Goal: Obtain resource: Obtain resource

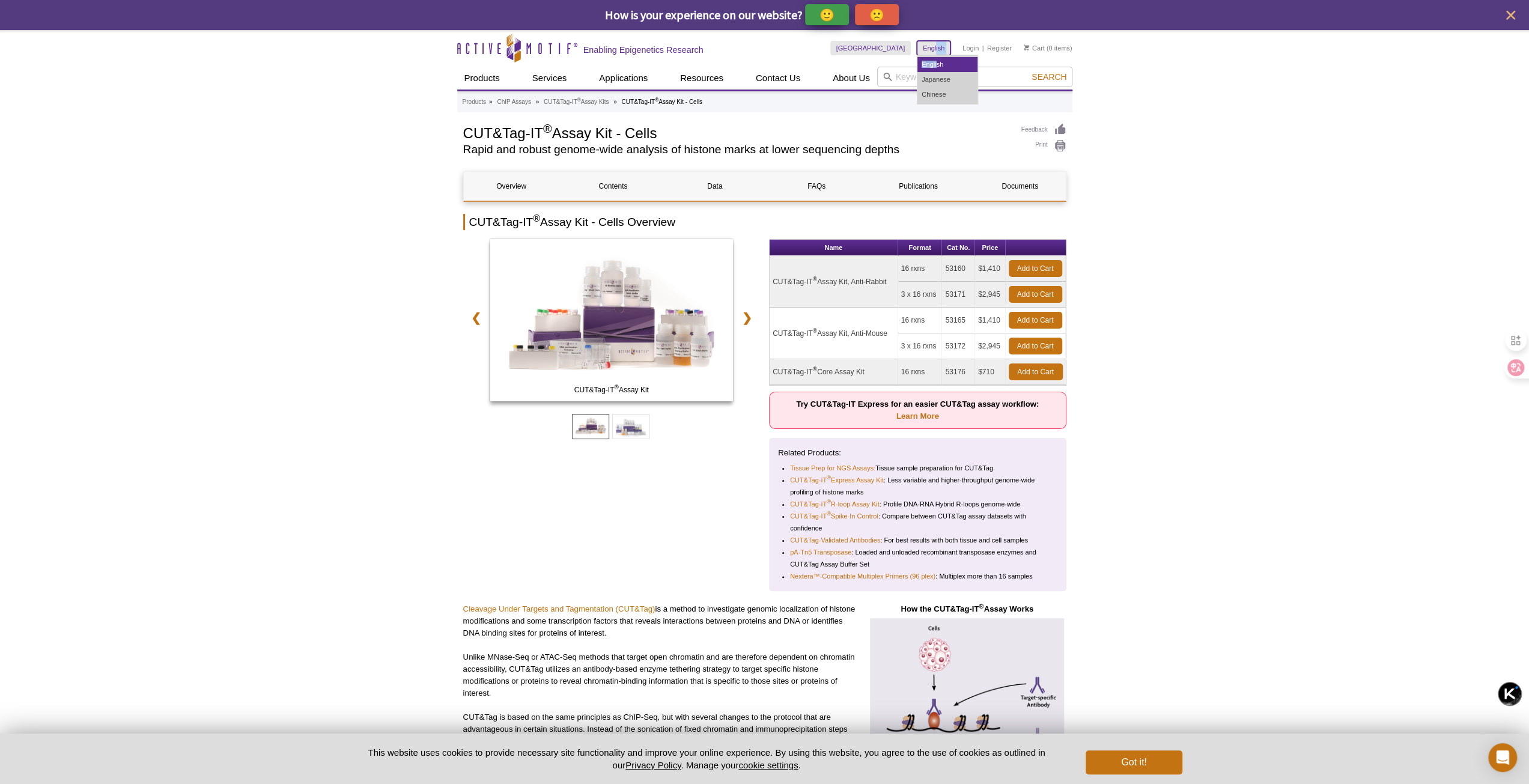
drag, startPoint x: 936, startPoint y: 50, endPoint x: 936, endPoint y: 58, distance: 8.0
click at [936, 55] on dl "English English Japanese Chinese" at bounding box center [933, 48] width 34 height 15
click at [927, 93] on link "Chinese" at bounding box center [948, 94] width 60 height 15
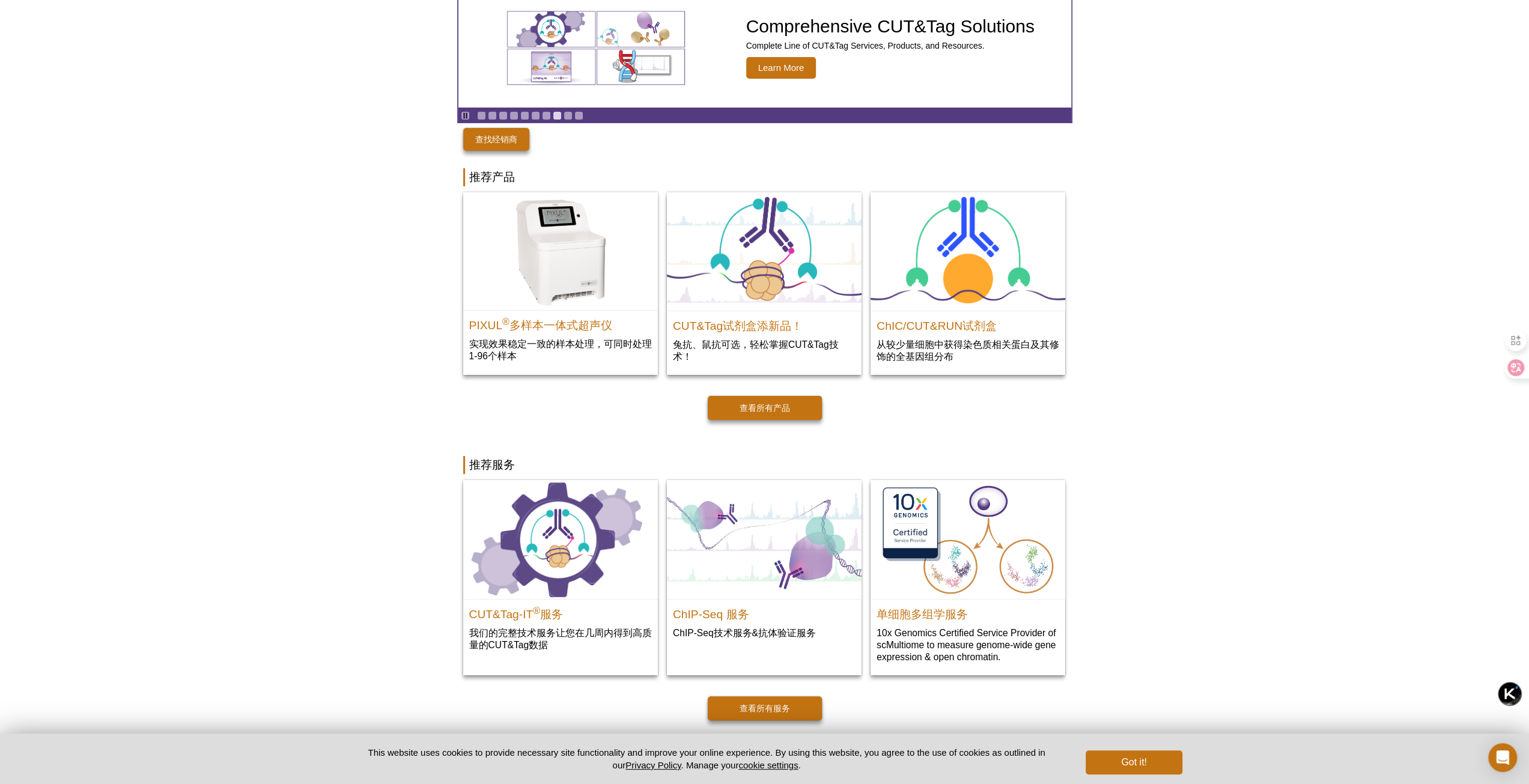
scroll to position [120, 0]
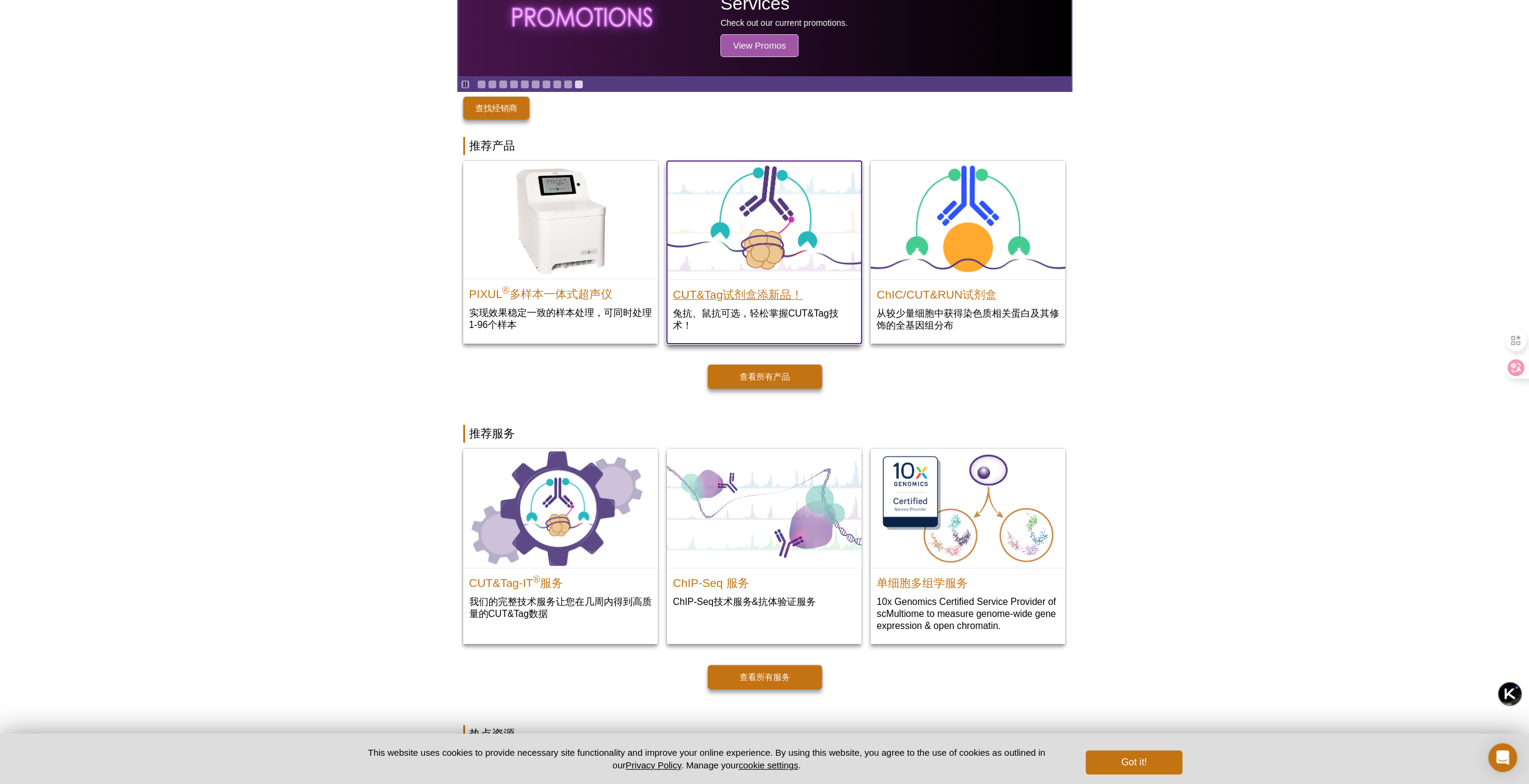
drag, startPoint x: 931, startPoint y: 577, endPoint x: 752, endPoint y: 295, distance: 334.0
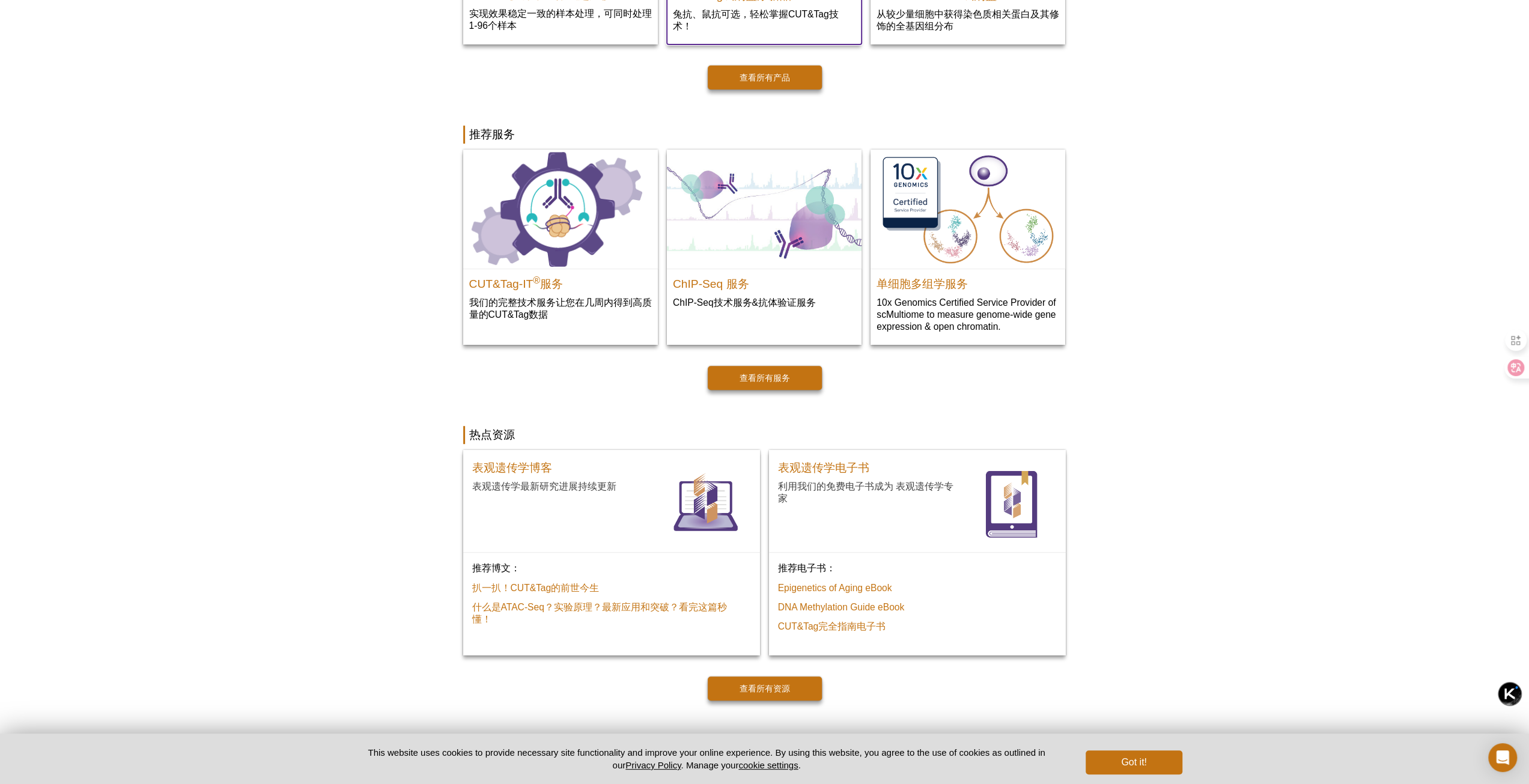
scroll to position [421, 0]
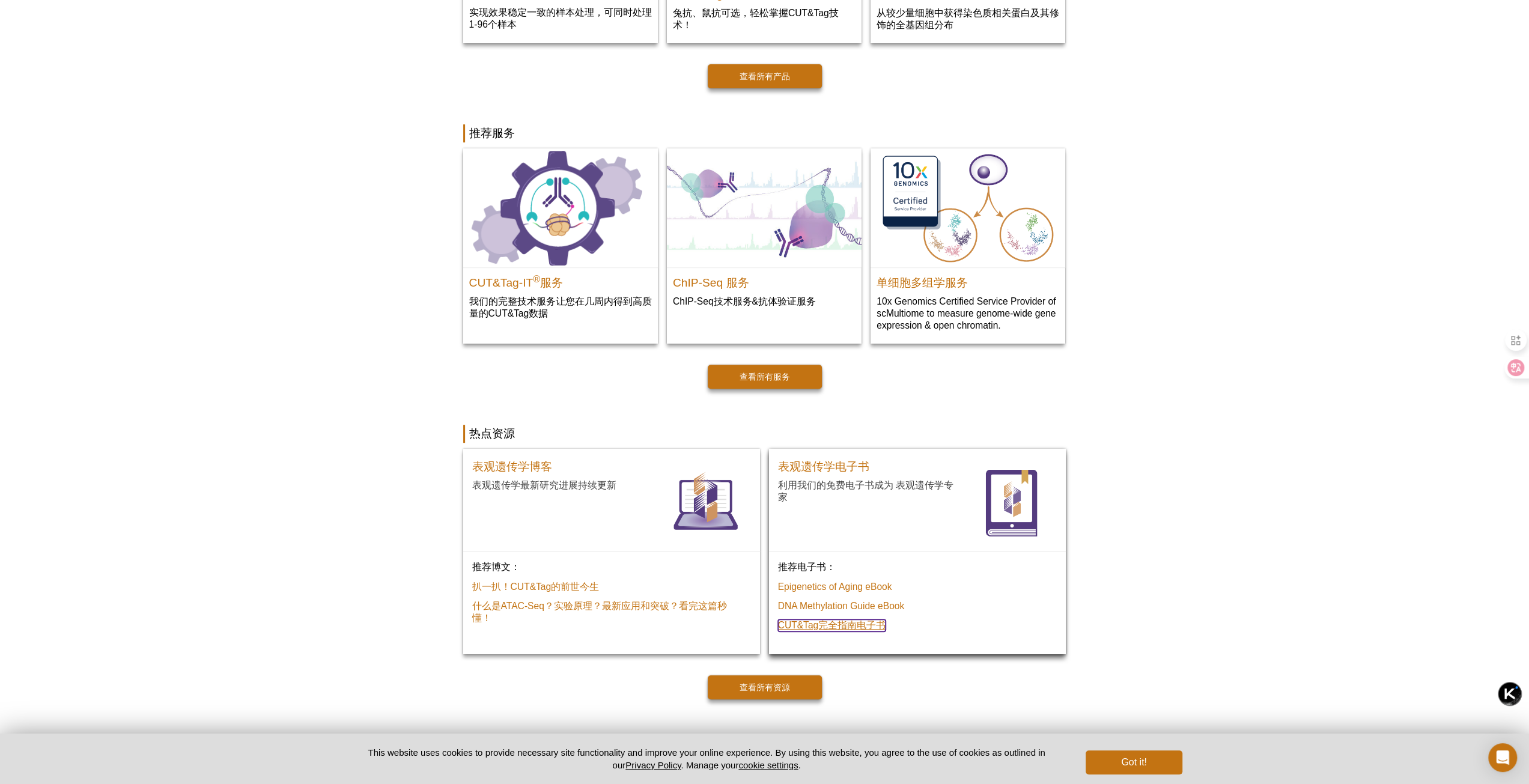
click at [861, 627] on link "CUT&Tag完全指南电子书" at bounding box center [831, 625] width 108 height 12
click at [763, 687] on link "查看所有资源" at bounding box center [765, 687] width 114 height 24
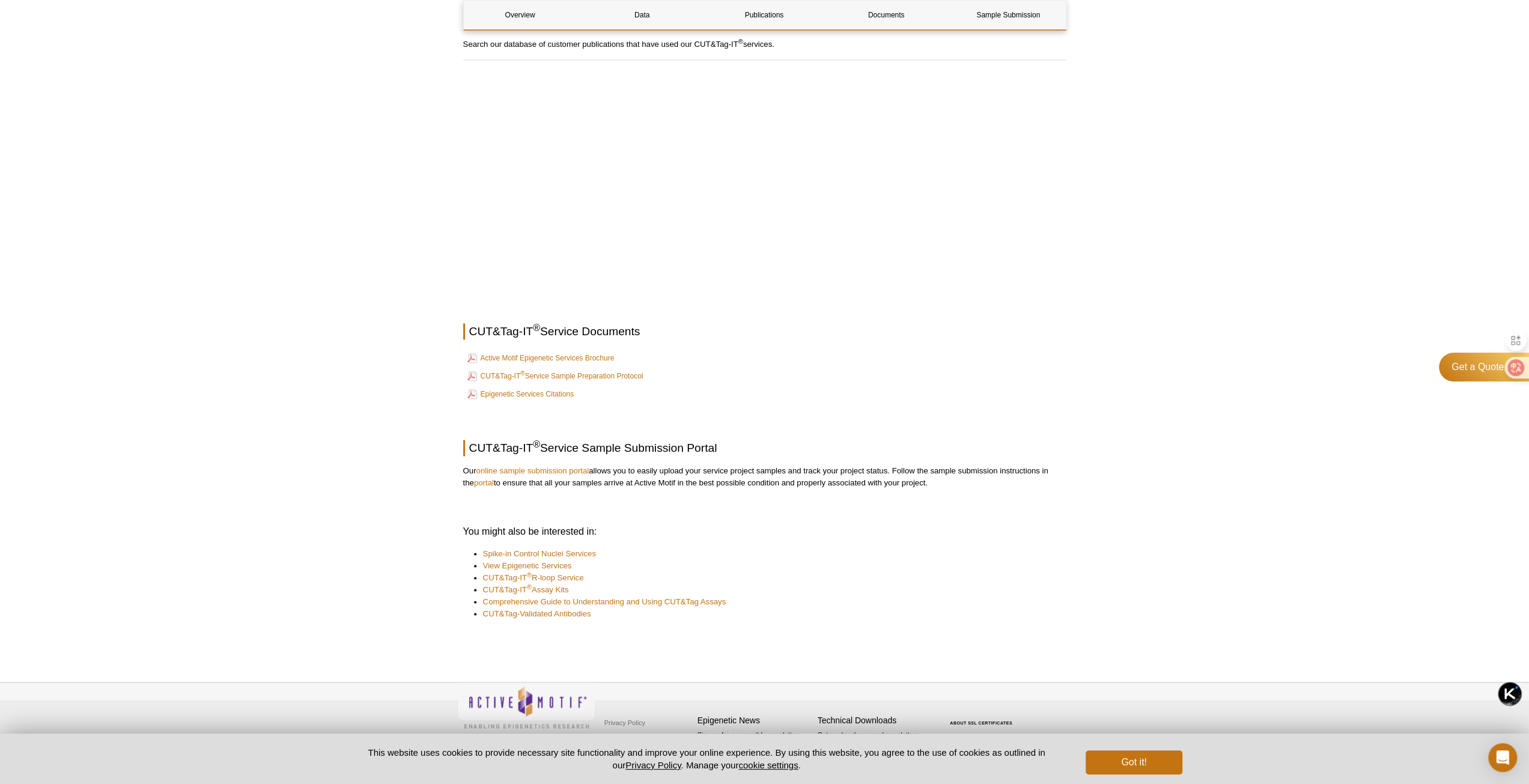
scroll to position [1375, 0]
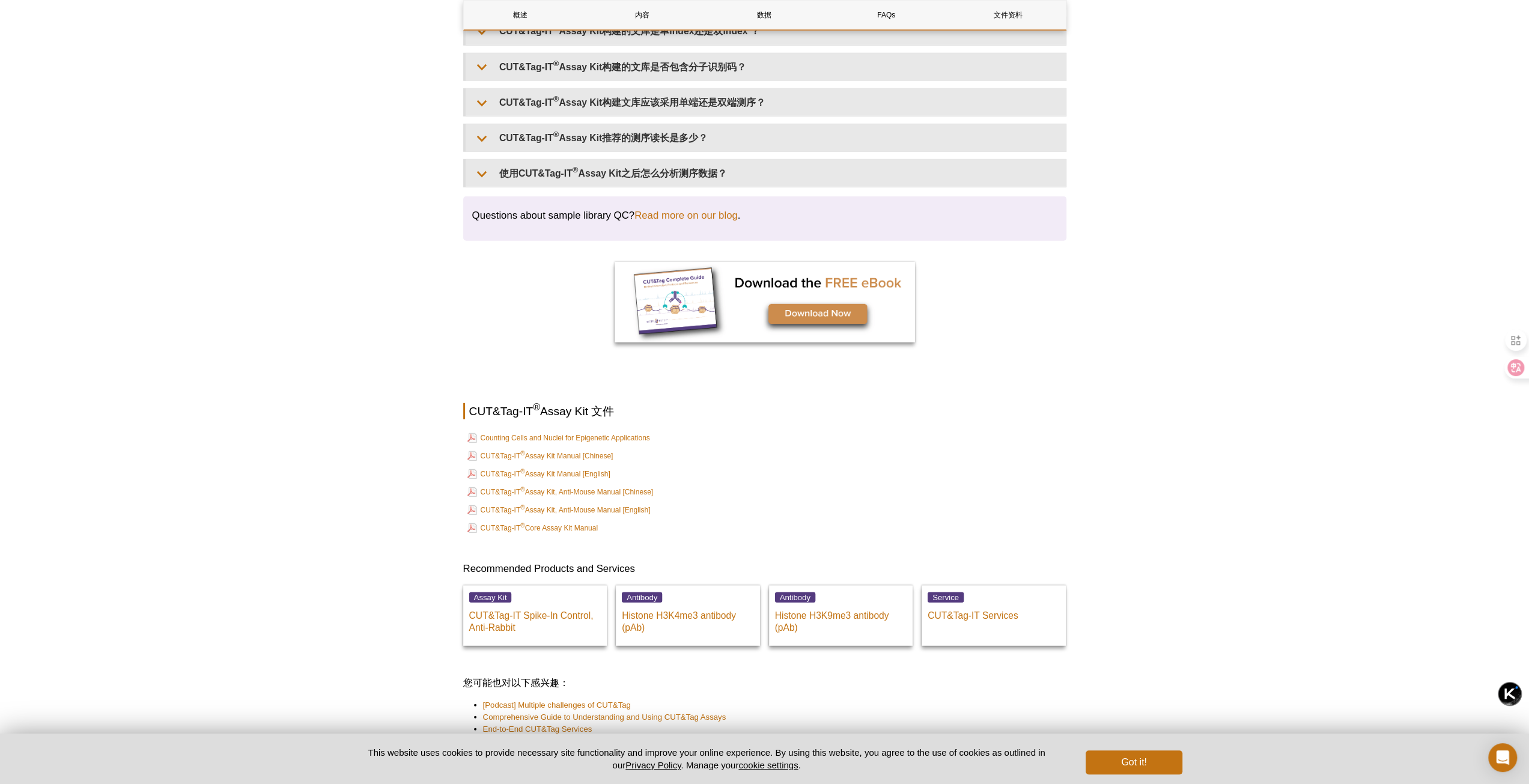
scroll to position [3424, 0]
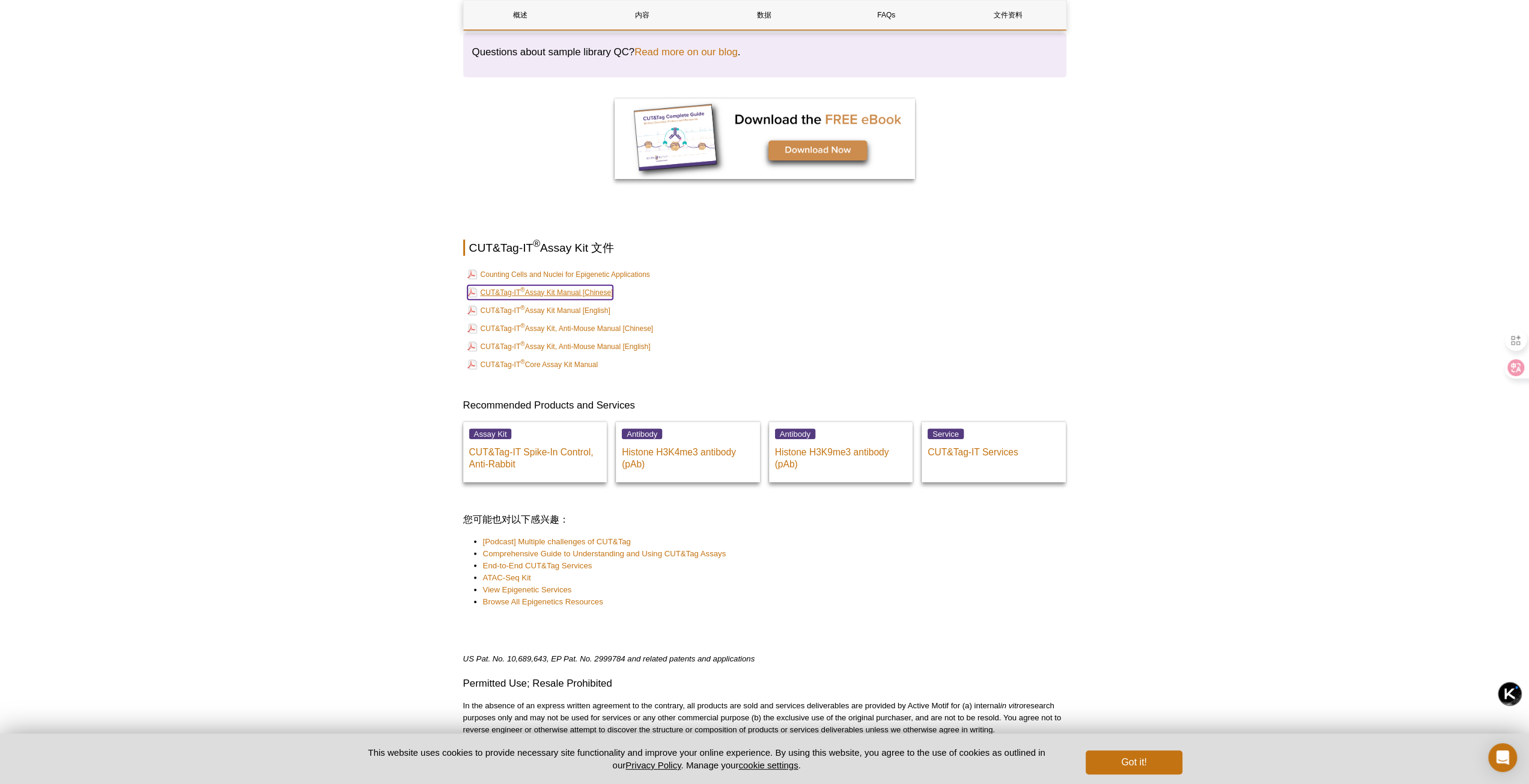
click at [590, 286] on link "CUT&Tag-IT ® Assay Kit Manual [Chinese]" at bounding box center [540, 293] width 146 height 15
click at [625, 322] on link "CUT&Tag-IT ® Assay Kit, Anti-Mouse Manual [Chinese]" at bounding box center [560, 329] width 186 height 15
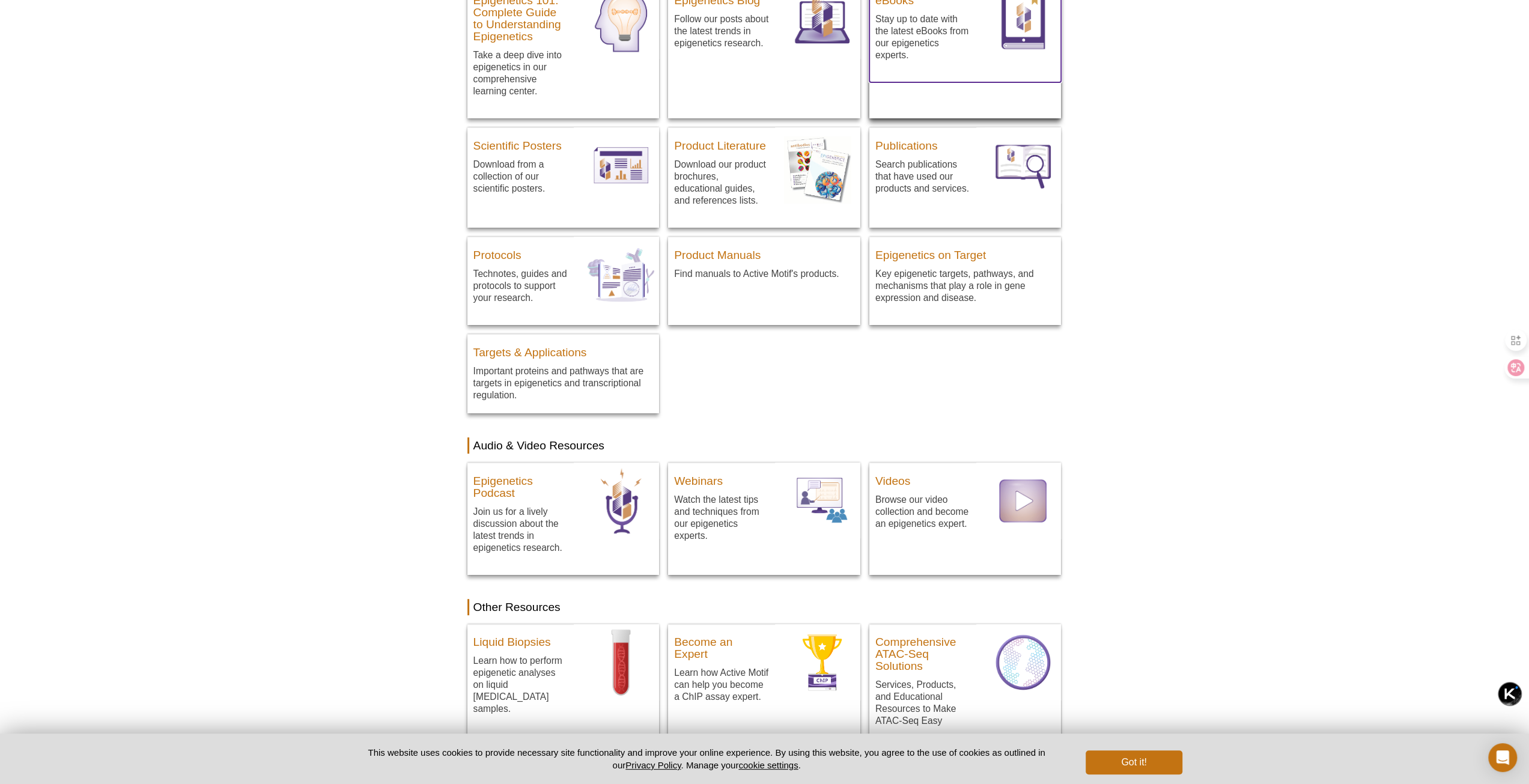
scroll to position [240, 0]
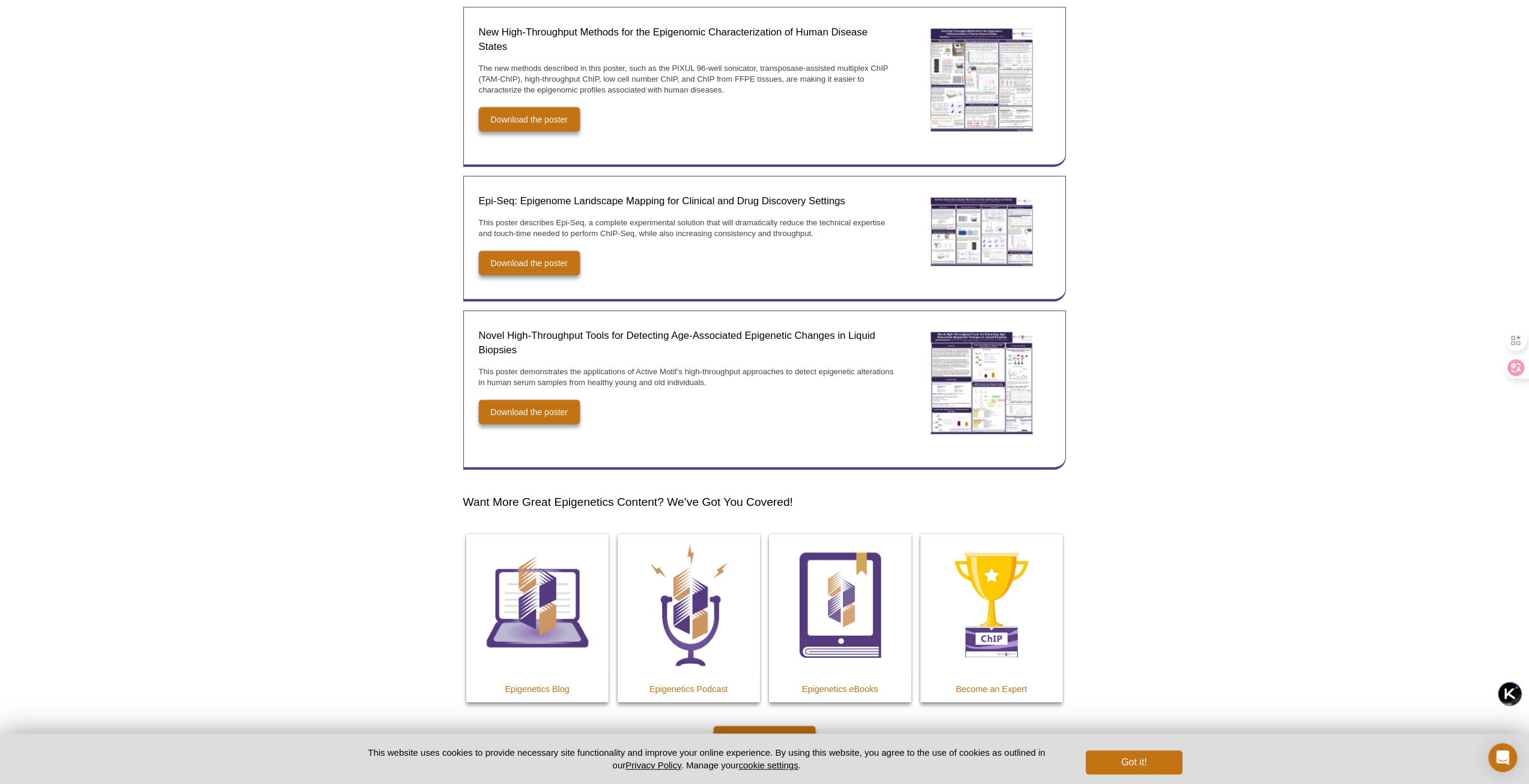
scroll to position [2802, 0]
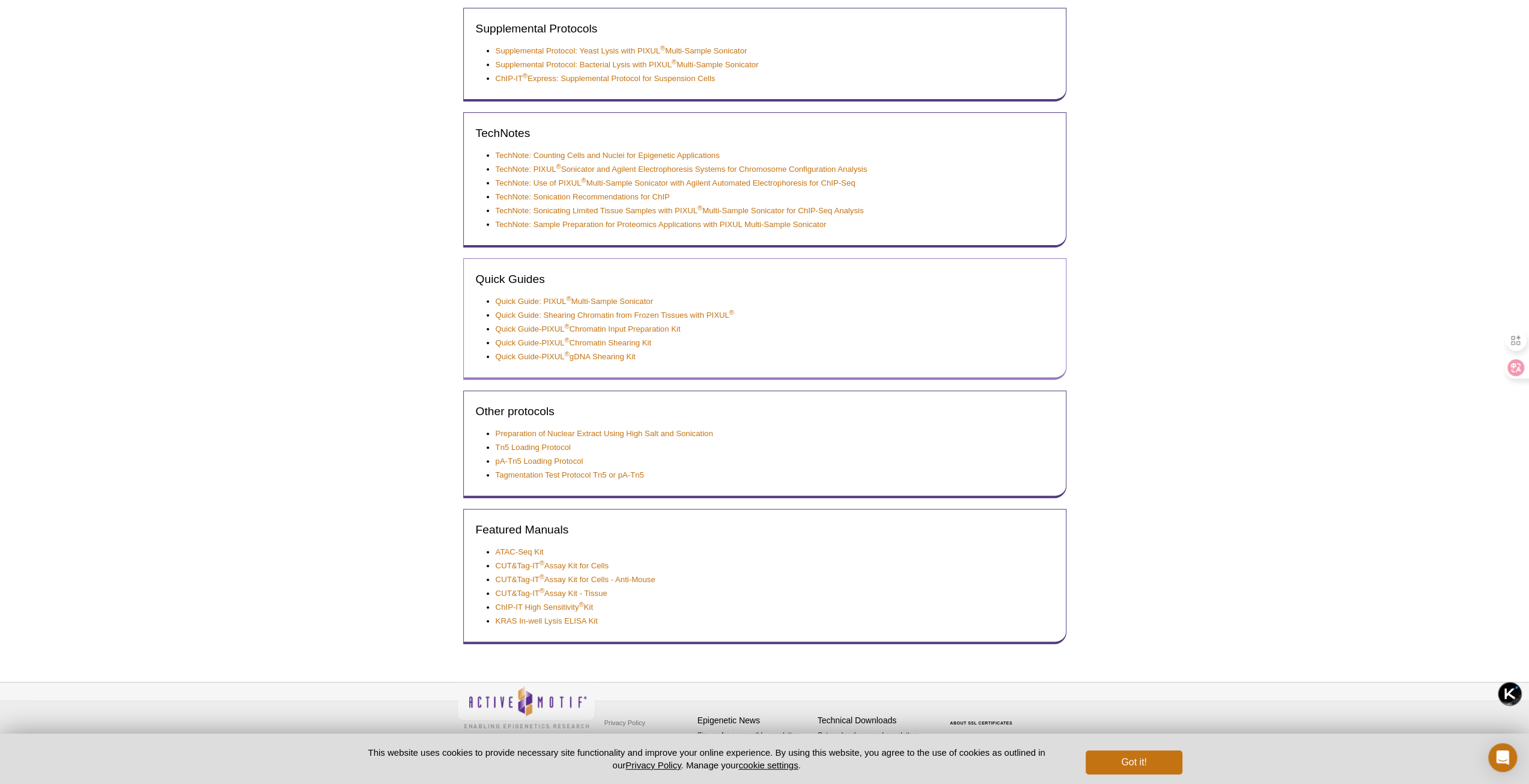
scroll to position [210, 0]
click at [591, 561] on link "CUT&Tag-IT ® Assay Kit for Cells" at bounding box center [552, 565] width 113 height 11
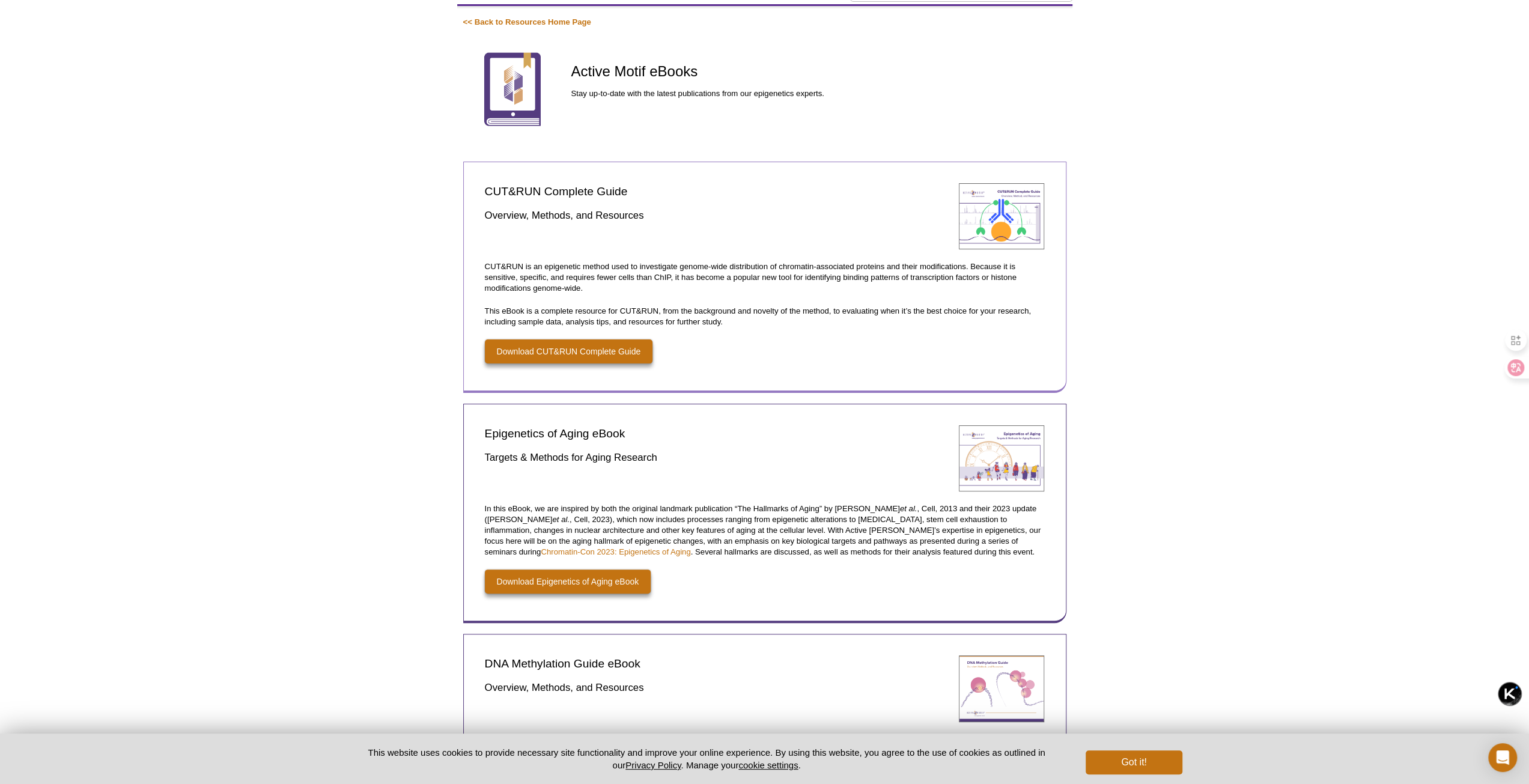
scroll to position [37, 0]
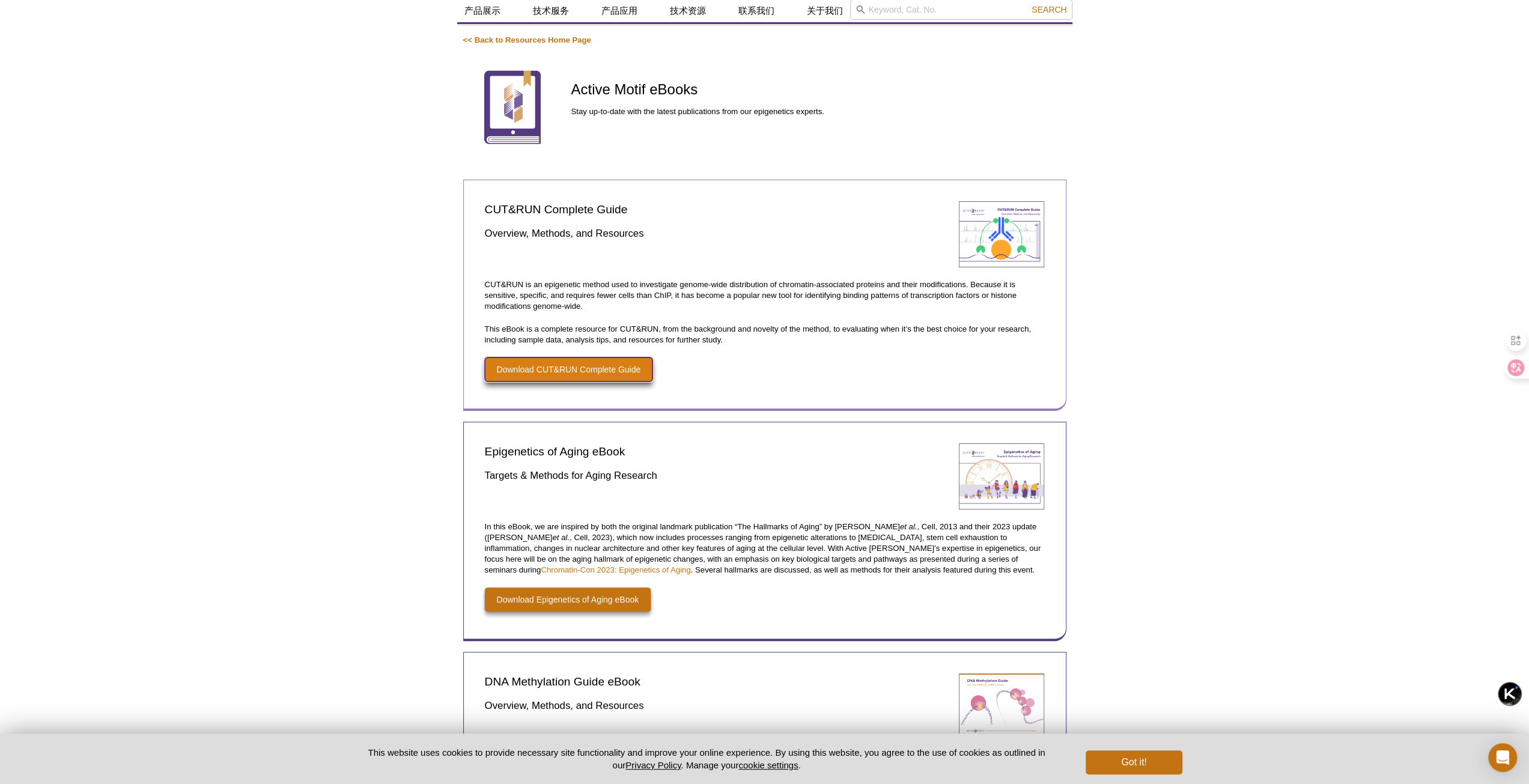
click at [590, 367] on link "Download CUT&RUN Complete Guide" at bounding box center [569, 369] width 168 height 24
